Goal: Register for event/course

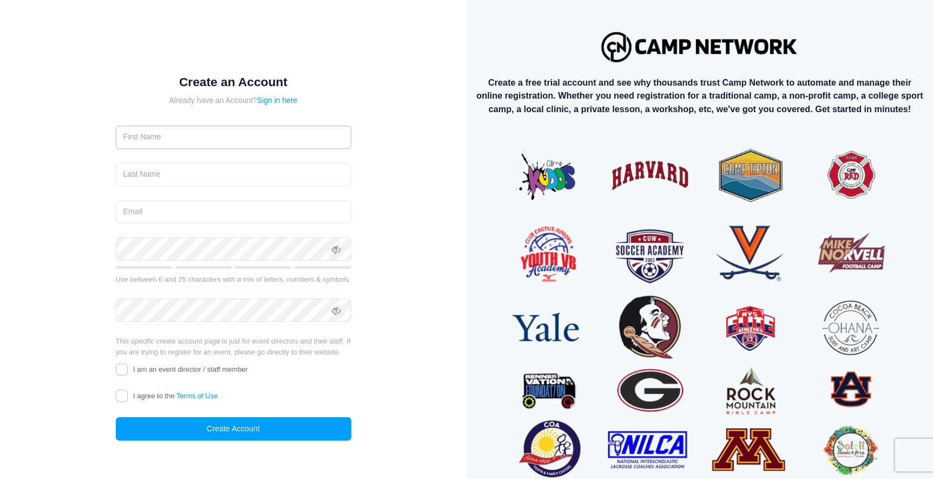
click at [283, 144] on input "text" at bounding box center [234, 137] width 236 height 23
type input "[PERSON_NAME]"
type input "Cooke"
type input "[EMAIL_ADDRESS][DOMAIN_NAME]"
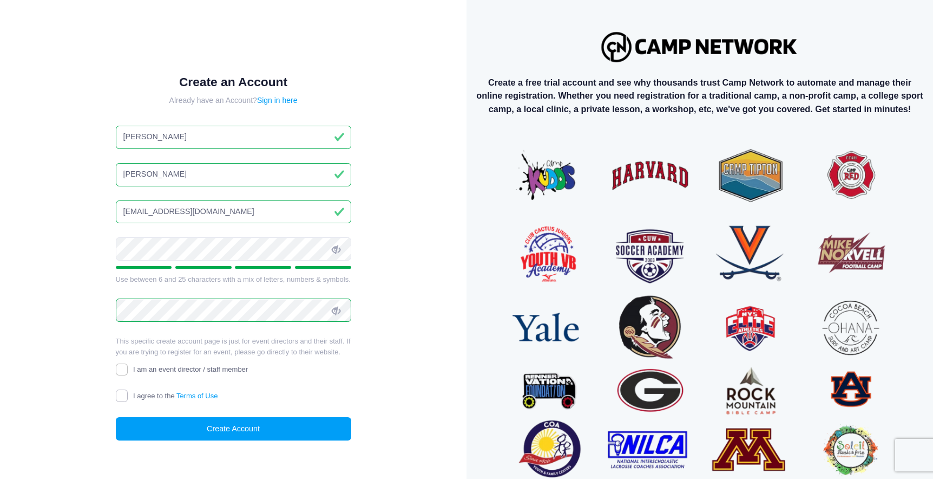
click at [120, 397] on input "I agree to the Terms of Use" at bounding box center [122, 395] width 12 height 12
checkbox input "true"
click at [147, 430] on button "Create Account" at bounding box center [234, 428] width 236 height 23
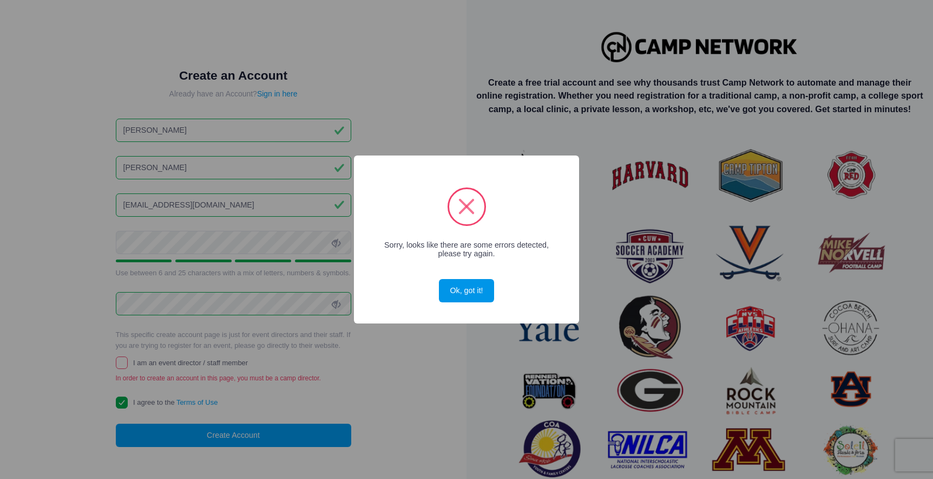
click at [460, 295] on button "Ok, got it!" at bounding box center [466, 290] width 55 height 23
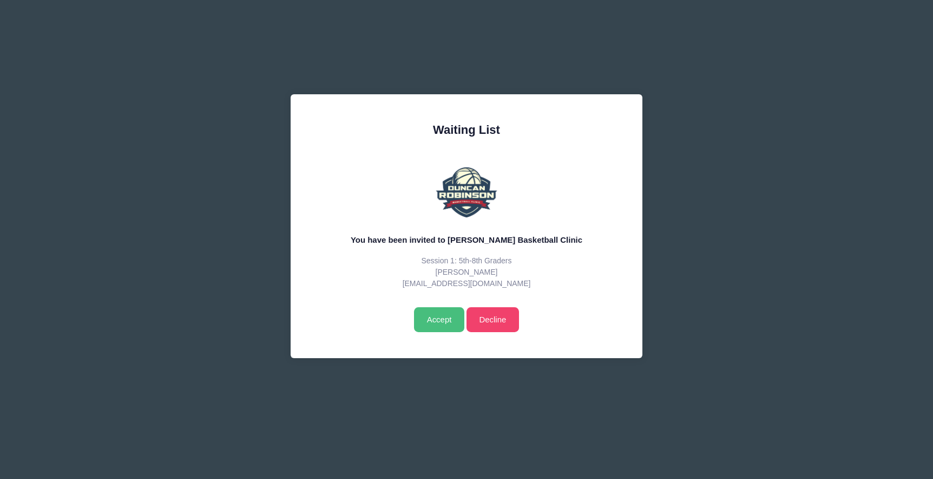
click at [426, 319] on input "Accept" at bounding box center [439, 319] width 50 height 25
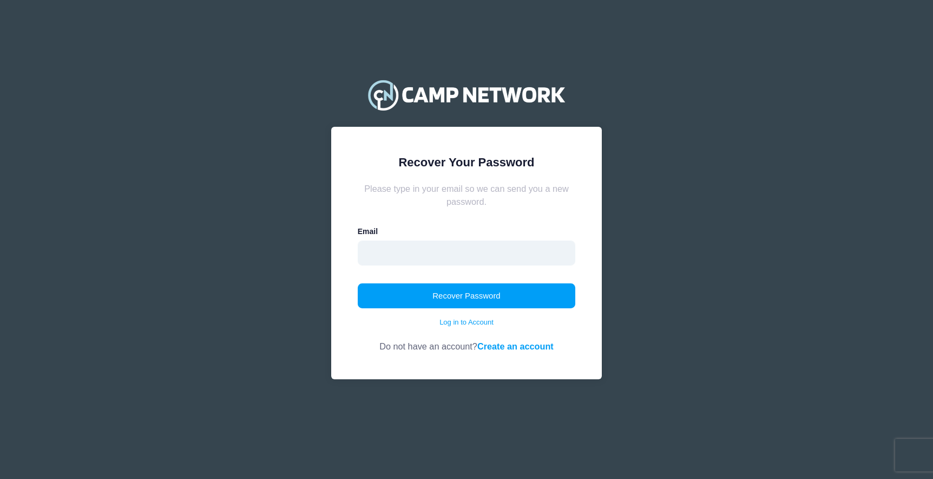
click at [521, 255] on input "email" at bounding box center [467, 252] width 218 height 25
type input "[EMAIL_ADDRESS][DOMAIN_NAME]"
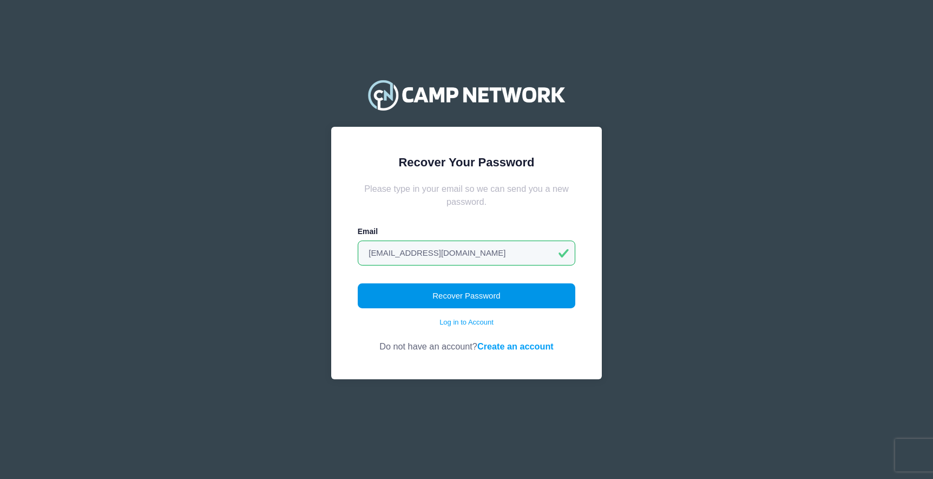
click at [474, 301] on button "Recover Password" at bounding box center [467, 295] width 218 height 25
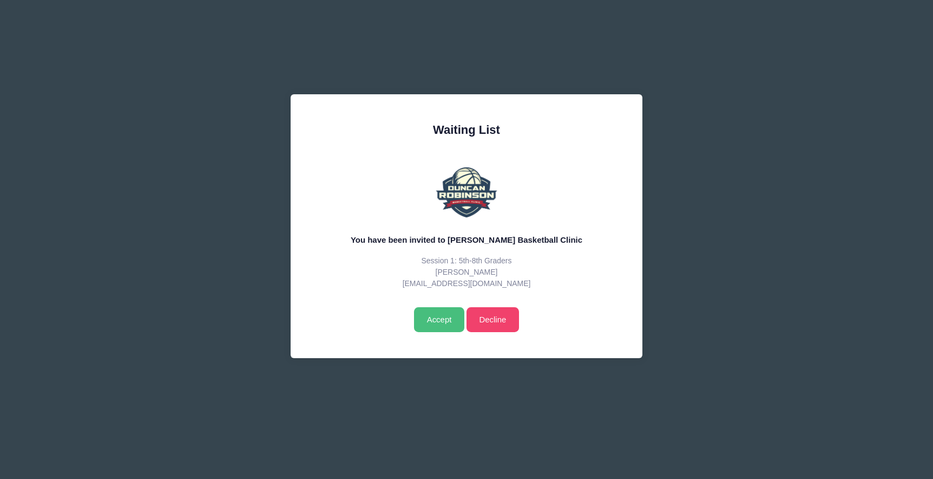
click at [446, 320] on input "Accept" at bounding box center [439, 319] width 50 height 25
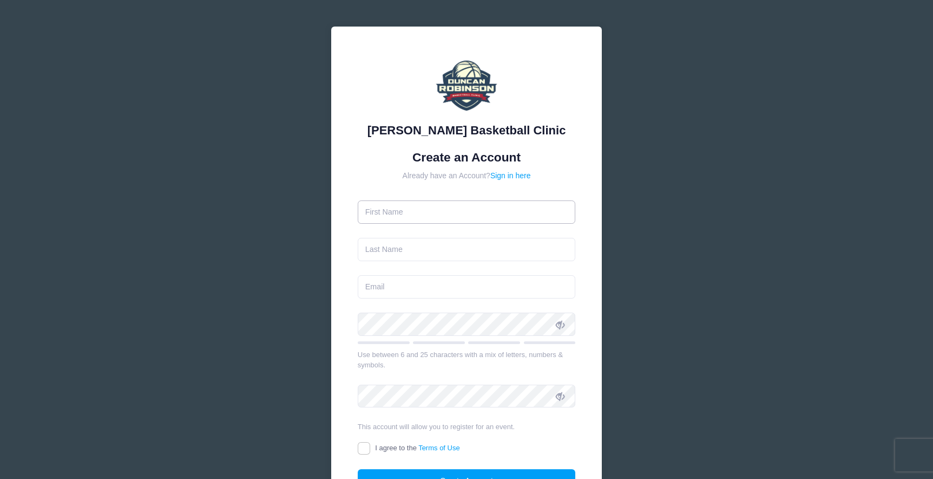
click at [454, 205] on input "text" at bounding box center [467, 211] width 218 height 23
type input "[PERSON_NAME]"
type input "[EMAIL_ADDRESS][DOMAIN_NAME]"
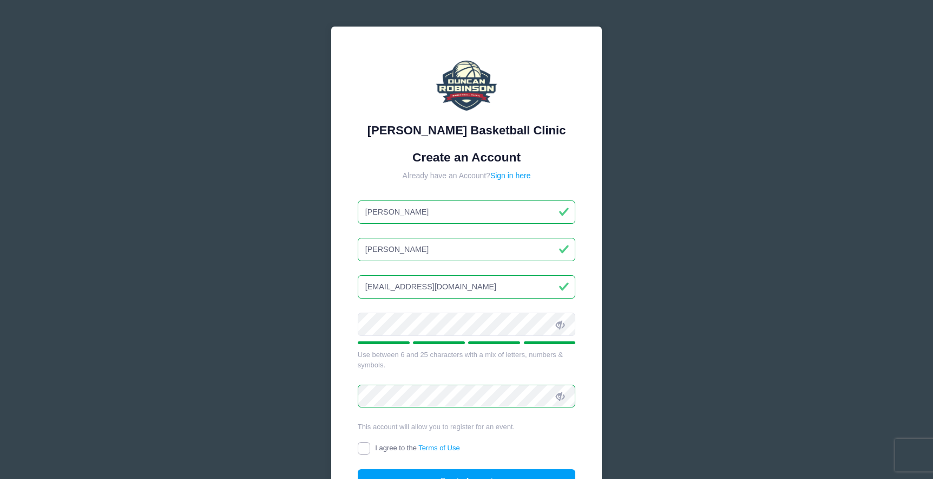
click at [361, 450] on input "I agree to the Terms of Use" at bounding box center [364, 448] width 12 height 12
checkbox input "true"
click at [382, 475] on button "Create Account" at bounding box center [467, 480] width 218 height 23
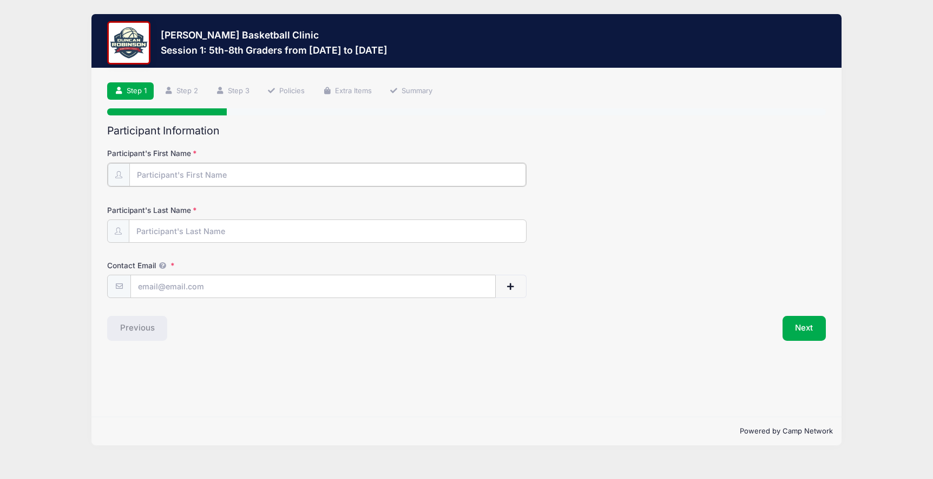
click at [459, 172] on input "Participant's First Name" at bounding box center [327, 174] width 397 height 23
type input "Leyton"
type input "[PERSON_NAME]"
type input "[EMAIL_ADDRESS][DOMAIN_NAME]"
click at [802, 327] on button "Next" at bounding box center [805, 327] width 44 height 25
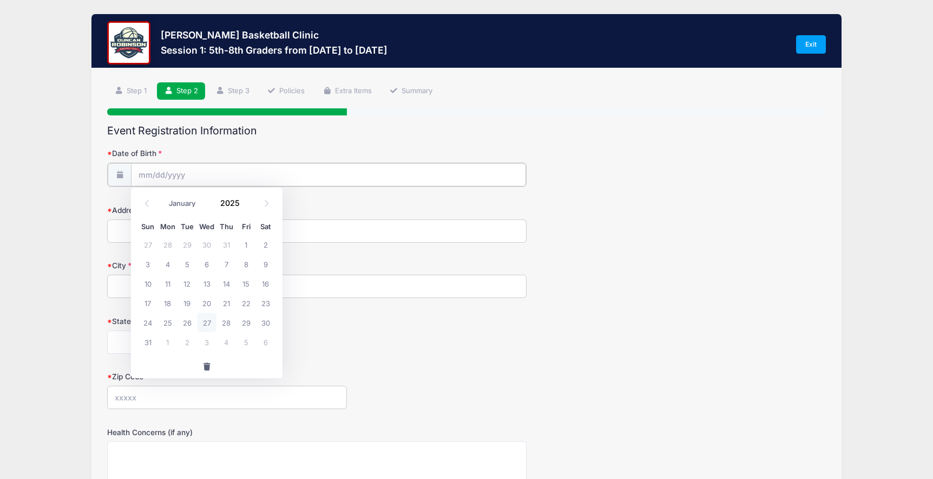
click at [367, 176] on input "Date of Birth" at bounding box center [328, 174] width 395 height 23
click at [146, 176] on input "Date of Birth" at bounding box center [328, 174] width 395 height 23
click at [241, 202] on input "2025" at bounding box center [232, 203] width 35 height 16
click at [237, 205] on input "2025" at bounding box center [232, 203] width 35 height 16
click at [245, 199] on span at bounding box center [247, 199] width 8 height 8
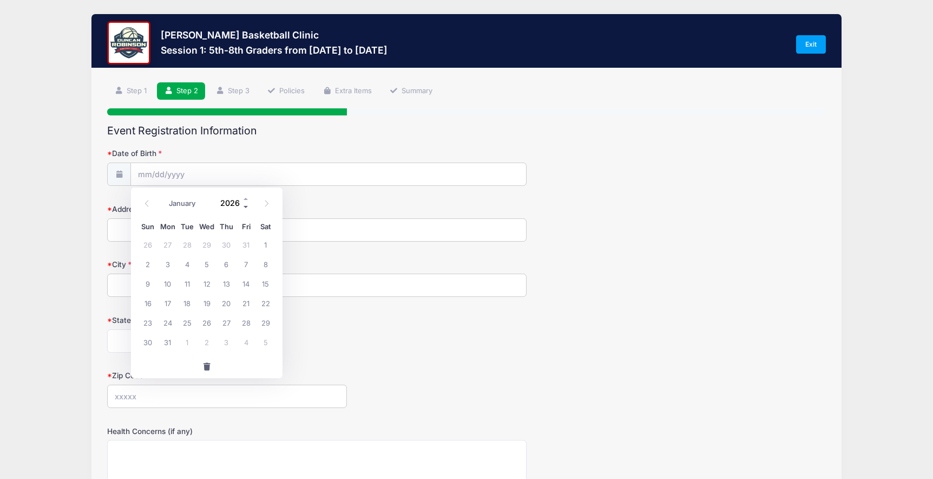
click at [245, 205] on span at bounding box center [247, 207] width 8 height 8
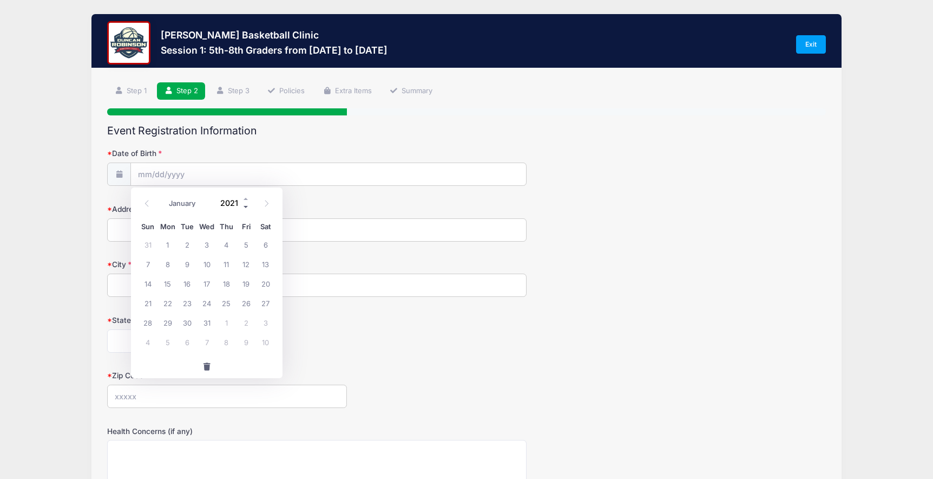
click at [245, 205] on span at bounding box center [247, 207] width 8 height 8
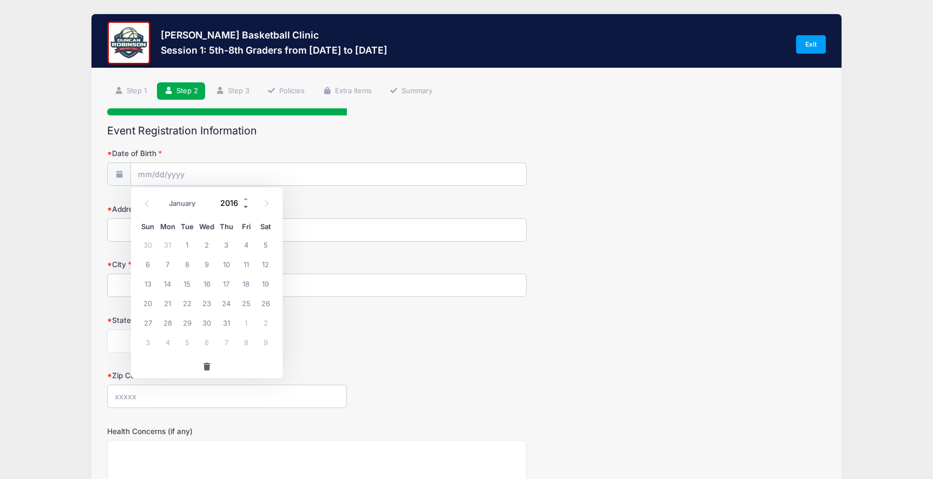
click at [245, 205] on span at bounding box center [247, 207] width 8 height 8
type input "2012"
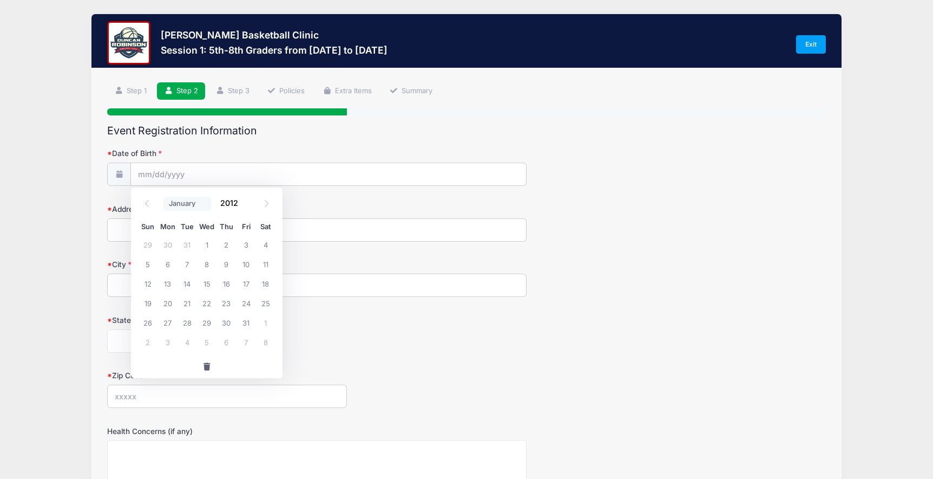
click at [180, 207] on select "January February March April May June July August September October November De…" at bounding box center [187, 204] width 48 height 14
select select "4"
click at [165, 325] on span "28" at bounding box center [167, 321] width 19 height 19
type input "05/28/2012"
click at [193, 232] on input "Address" at bounding box center [317, 229] width 420 height 23
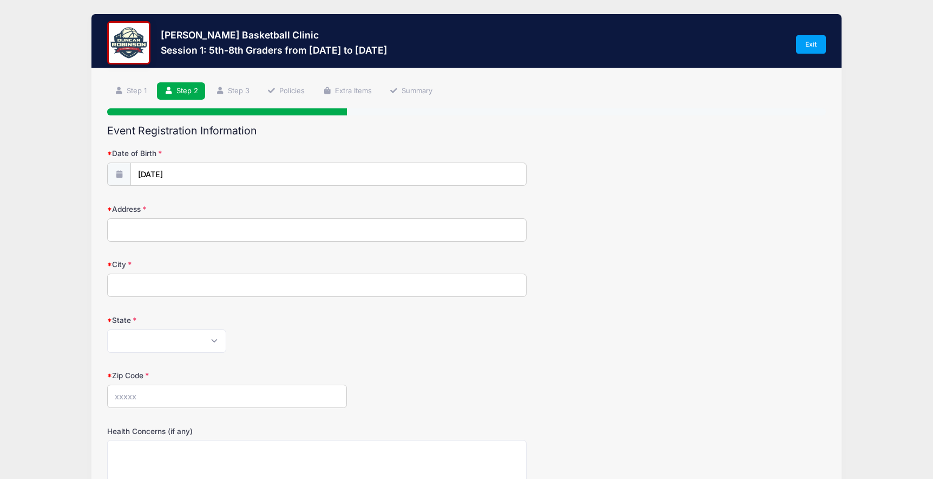
type input "1 Orchard Hill Road"
type input "Greenland"
select select "NH"
type input "03840"
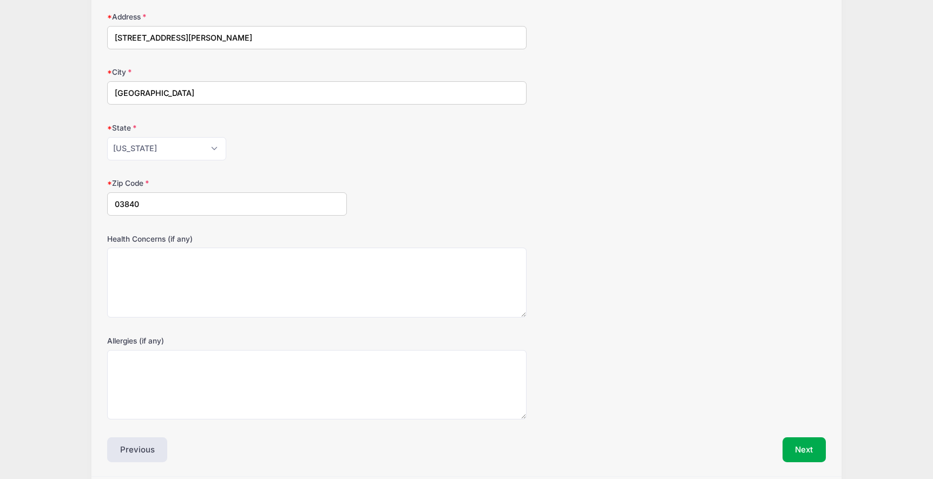
scroll to position [193, 0]
type input "1 Orchard Hill Rd"
click at [797, 449] on button "Next" at bounding box center [805, 448] width 44 height 25
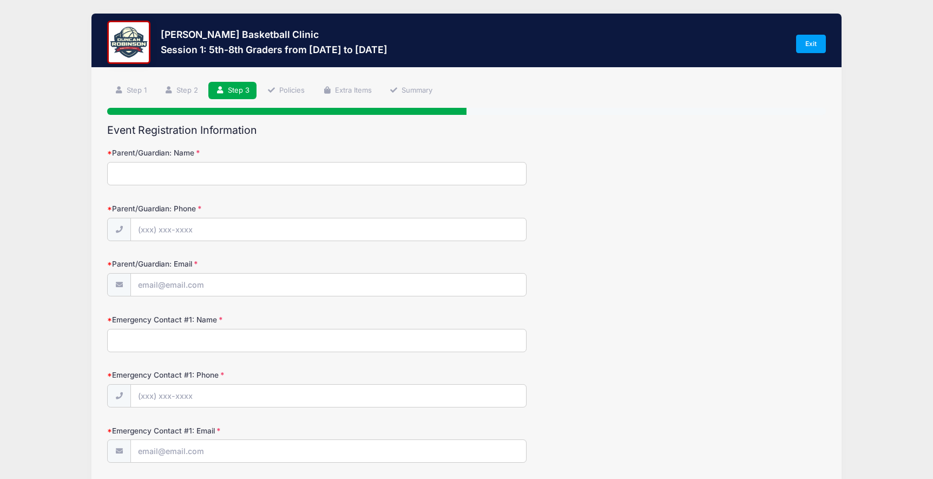
scroll to position [0, 0]
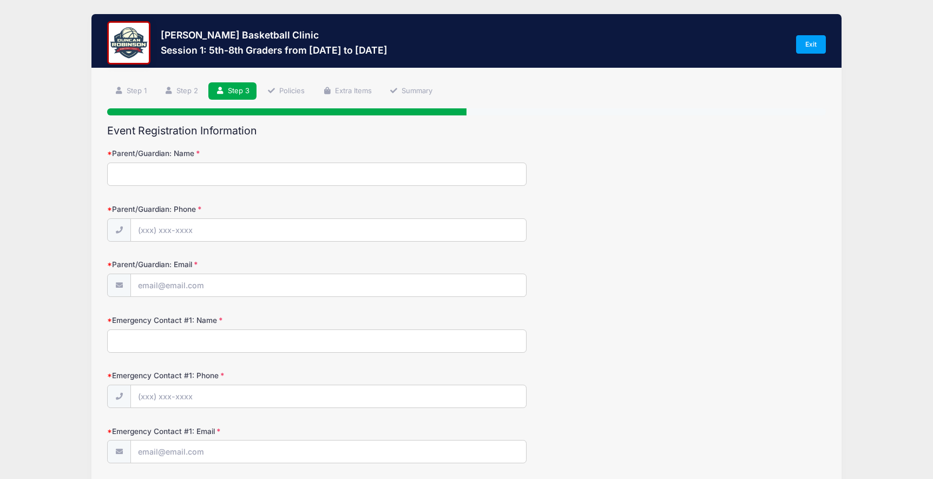
click at [295, 178] on input "Parent/Guardian: Name" at bounding box center [317, 173] width 420 height 23
type input "Janet Cooke"
type input "(603) 566-4886"
click at [289, 279] on input "Parent/Guardian: Email" at bounding box center [328, 285] width 395 height 23
type input "[EMAIL_ADDRESS][DOMAIN_NAME]"
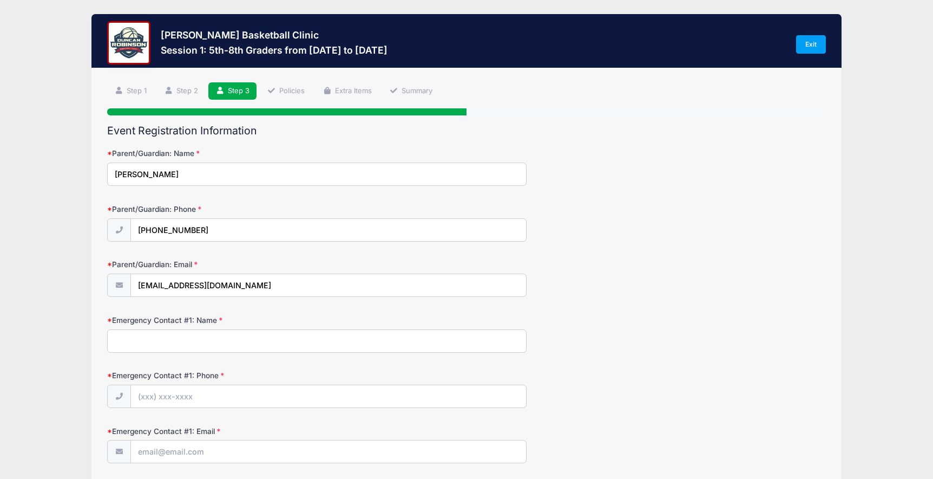
click at [247, 340] on input "Emergency Contact #1: Name" at bounding box center [317, 340] width 420 height 23
type input "Mark Cooke, Jr"
click at [237, 387] on input "Emergency Contact #1: Phone" at bounding box center [328, 396] width 395 height 23
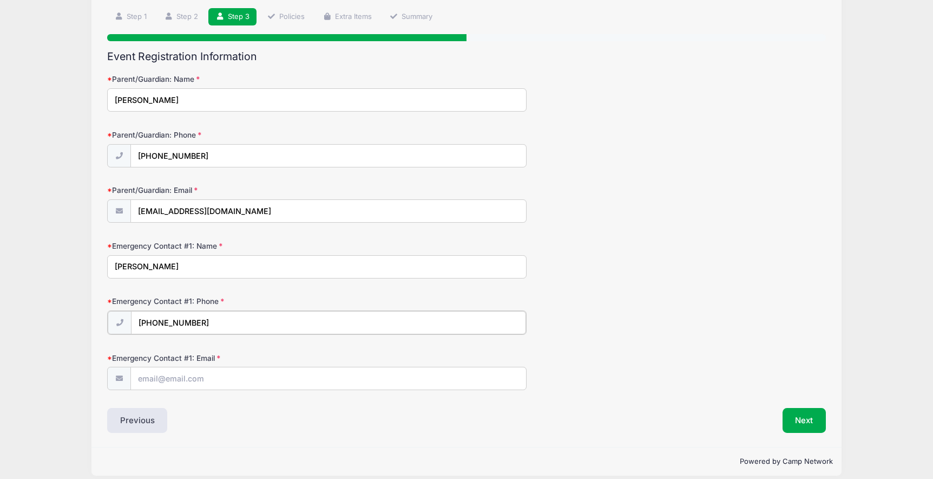
scroll to position [81, 0]
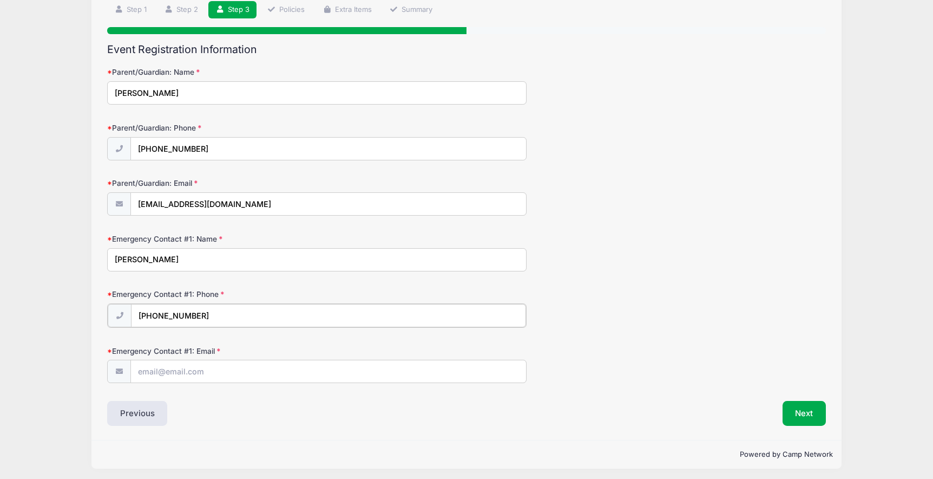
type input "(978) 270-1126"
click at [169, 372] on input "Emergency Contact #1: Email" at bounding box center [328, 370] width 395 height 23
type input "markcookejr@gmail.com"
click at [795, 411] on button "Next" at bounding box center [805, 412] width 44 height 25
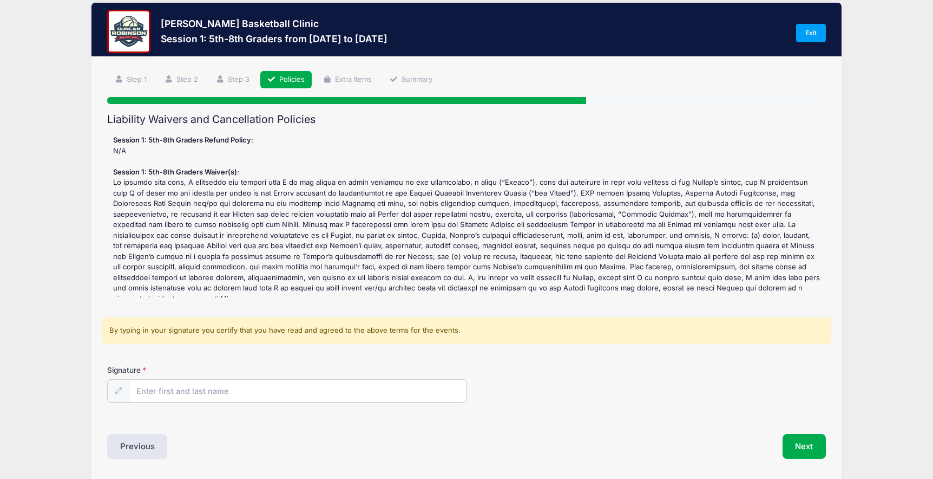
scroll to position [0, 0]
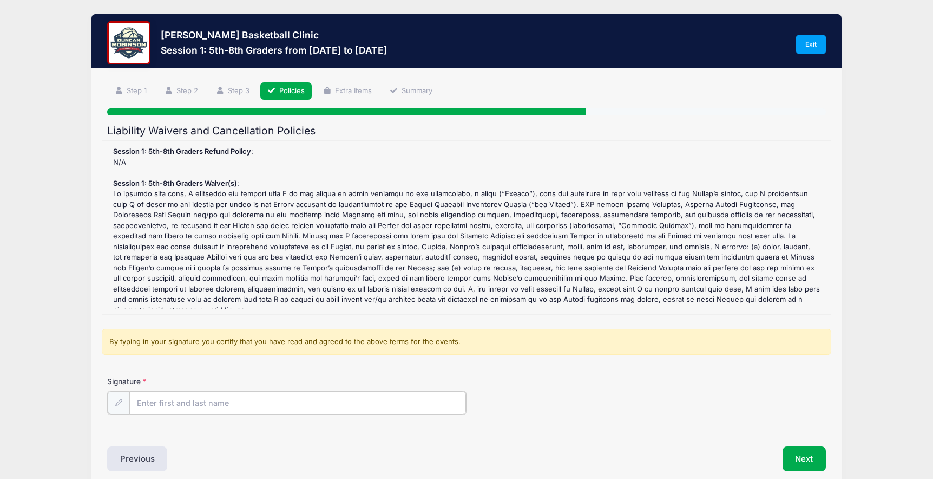
click at [256, 404] on input "Signature" at bounding box center [297, 402] width 337 height 23
type input "Janet Cooke"
click at [799, 459] on button "Next" at bounding box center [805, 457] width 44 height 25
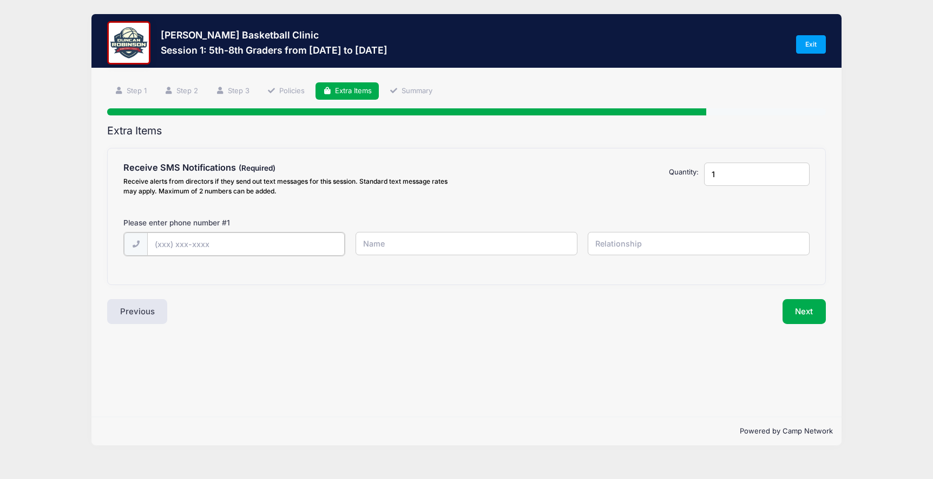
click at [0, 0] on input "text" at bounding box center [0, 0] width 0 height 0
type input "(603) 566-4886"
click at [0, 0] on input "text" at bounding box center [0, 0] width 0 height 0
type input "Janet Cooke"
type input "mother"
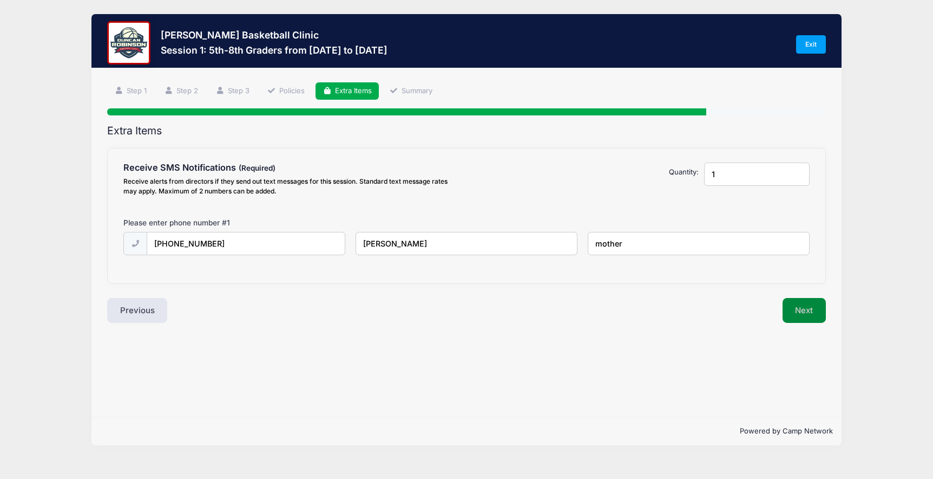
click at [801, 315] on button "Next" at bounding box center [805, 310] width 44 height 25
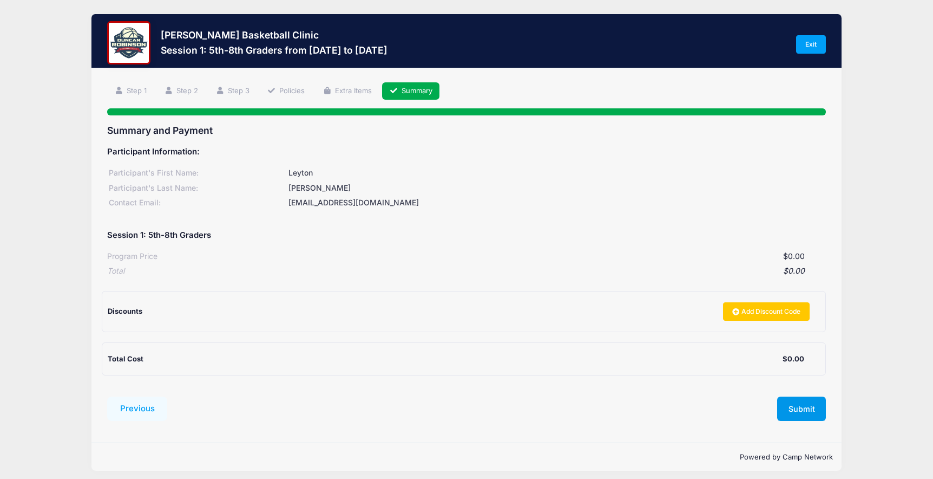
click at [801, 414] on button "Submit" at bounding box center [801, 408] width 49 height 25
